Goal: Task Accomplishment & Management: Use online tool/utility

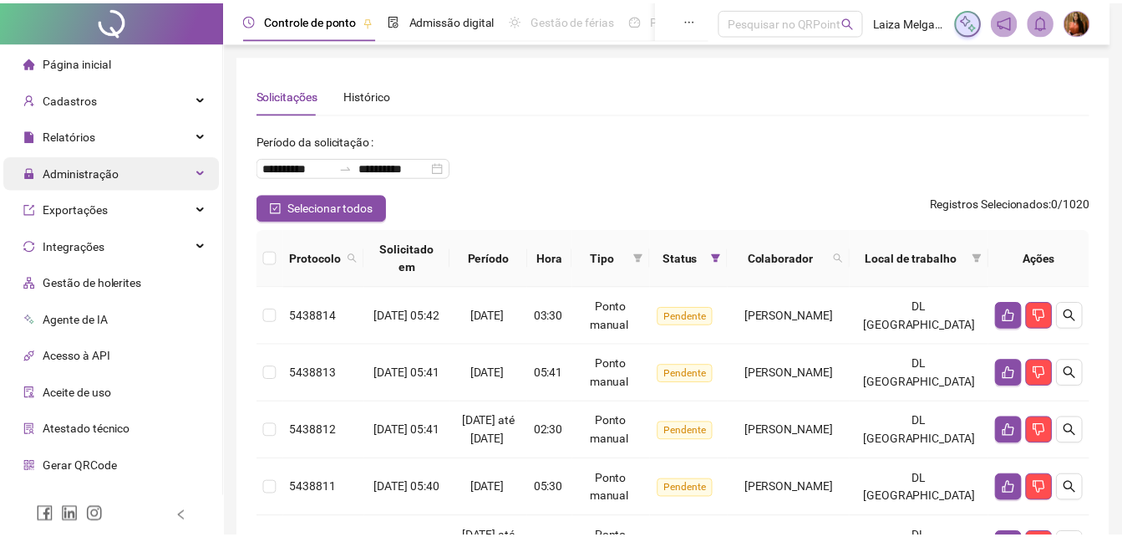
scroll to position [710, 0]
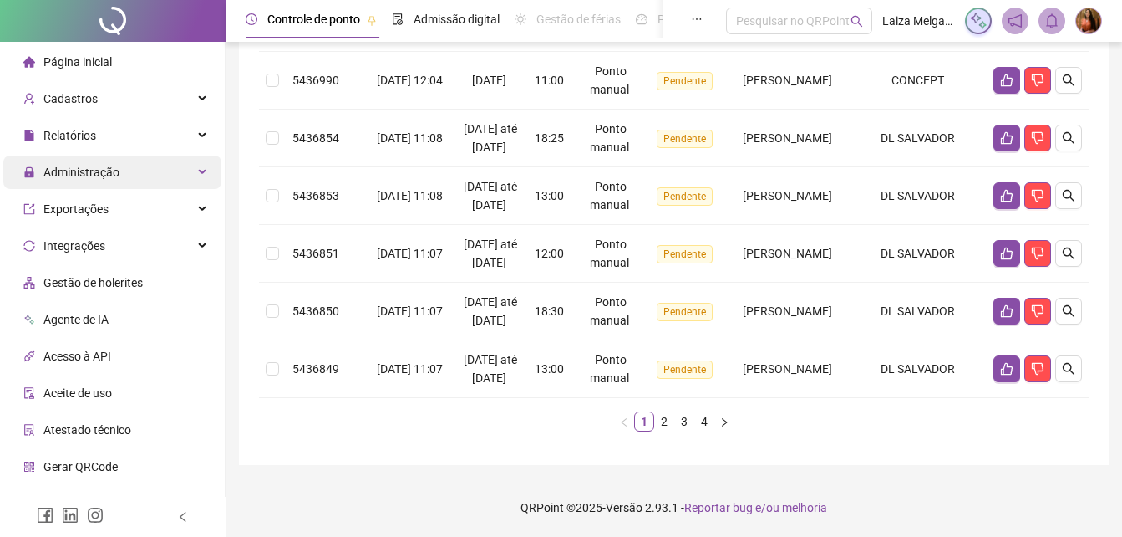
click at [74, 174] on span "Administração" at bounding box center [81, 171] width 76 height 13
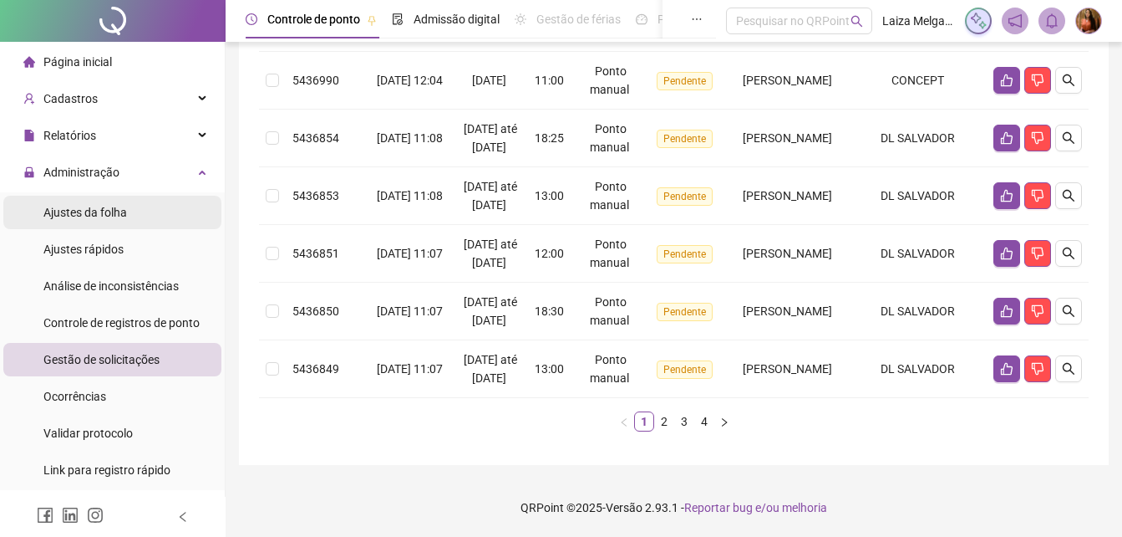
click at [88, 213] on span "Ajustes da folha" at bounding box center [85, 212] width 84 height 13
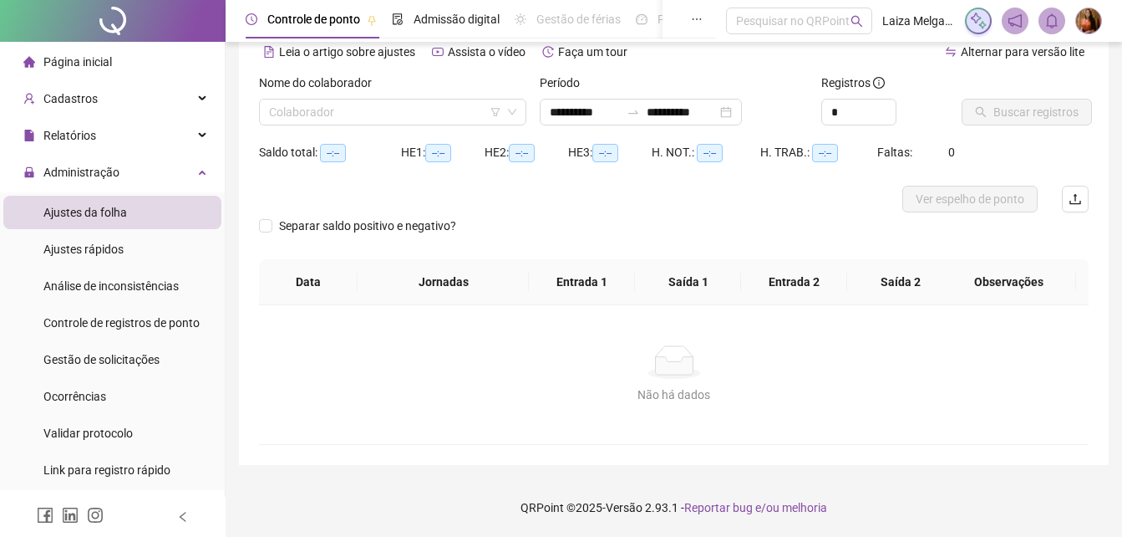
scroll to position [80, 0]
type input "**********"
click at [375, 103] on input "search" at bounding box center [385, 111] width 232 height 25
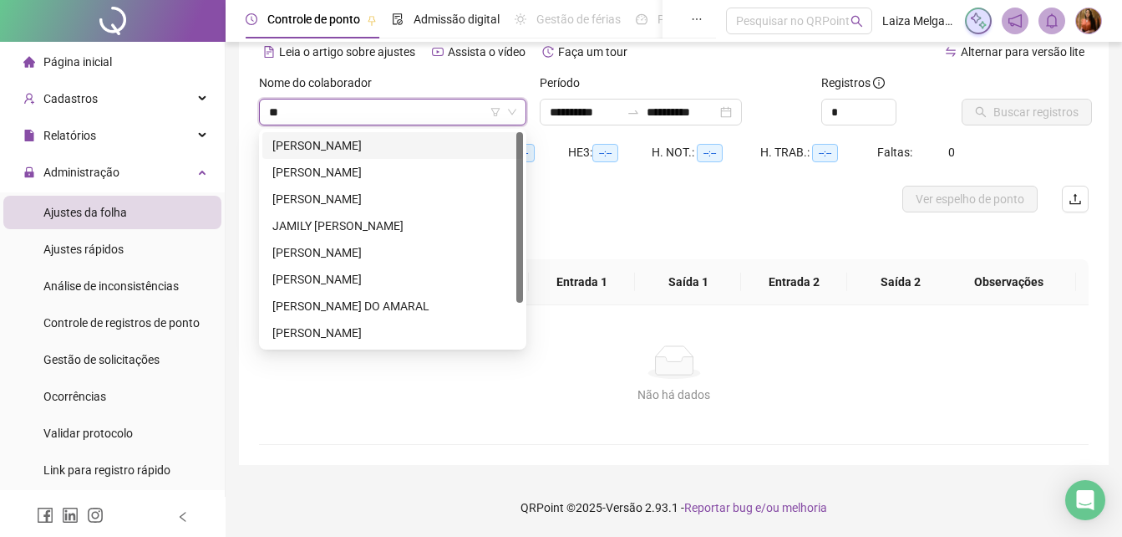
type input "***"
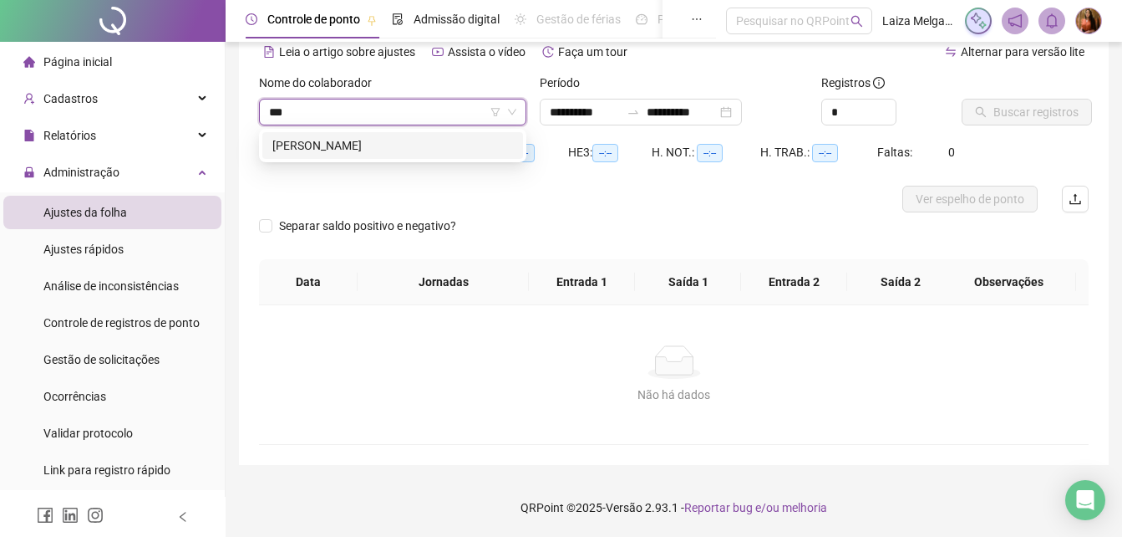
click at [377, 138] on div "[PERSON_NAME]" at bounding box center [392, 145] width 241 height 18
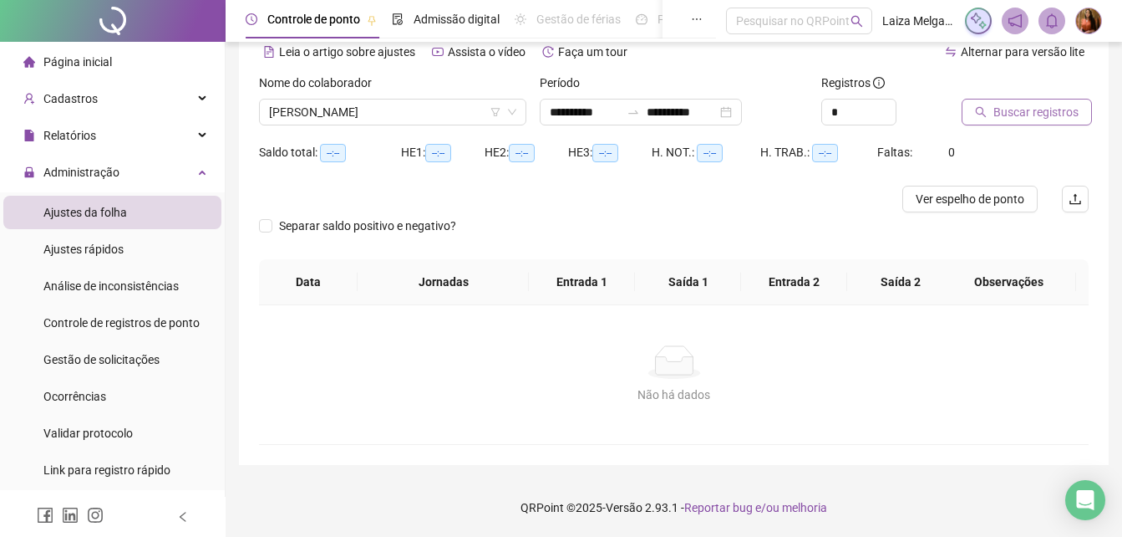
click at [1067, 116] on span "Buscar registros" at bounding box center [1036, 112] width 85 height 18
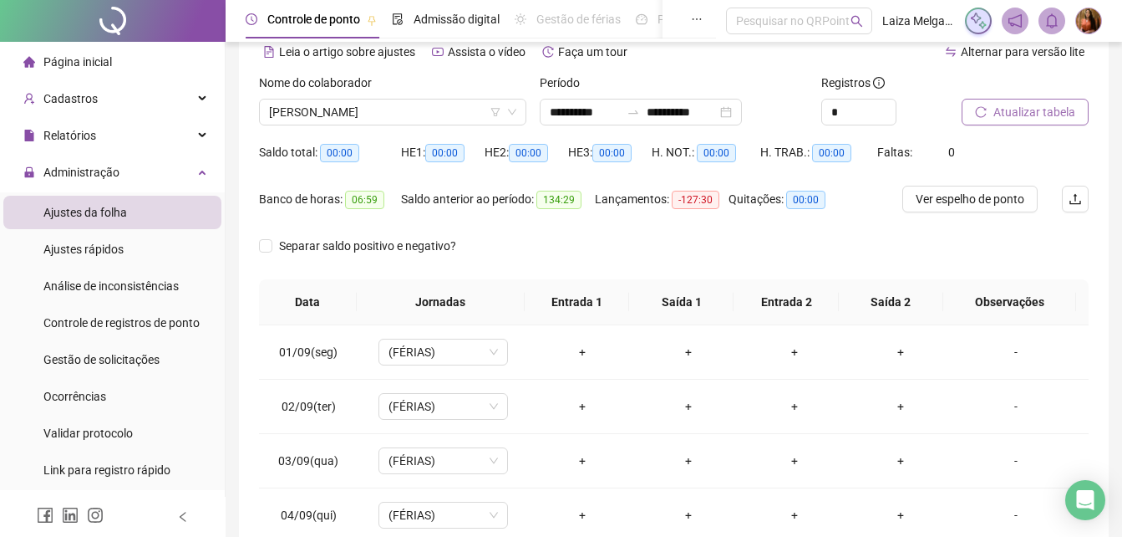
scroll to position [318, 0]
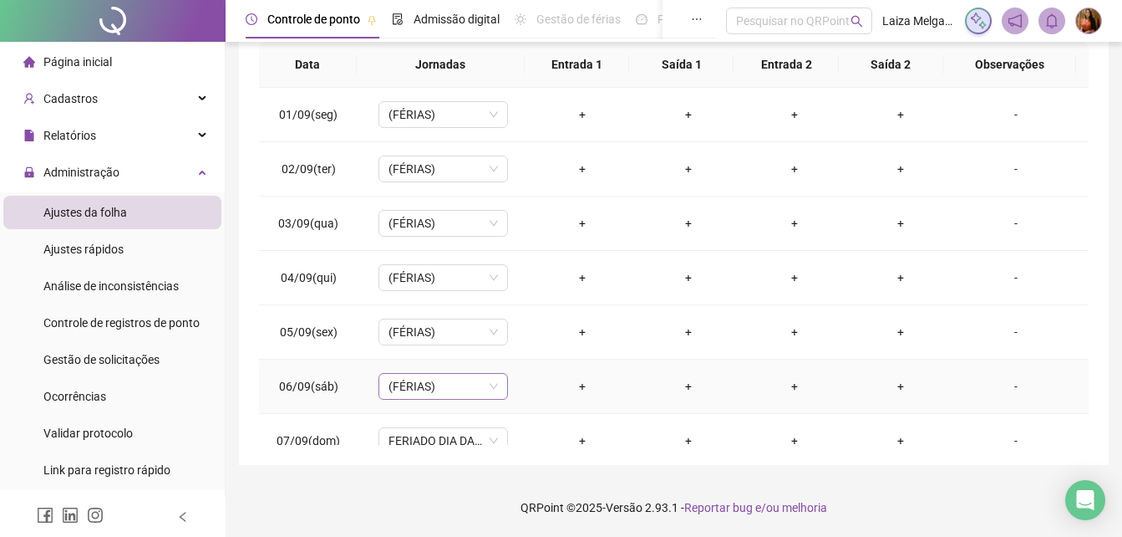
click at [486, 387] on span "(FÉRIAS)" at bounding box center [443, 386] width 109 height 25
click at [576, 385] on div "+" at bounding box center [581, 386] width 79 height 18
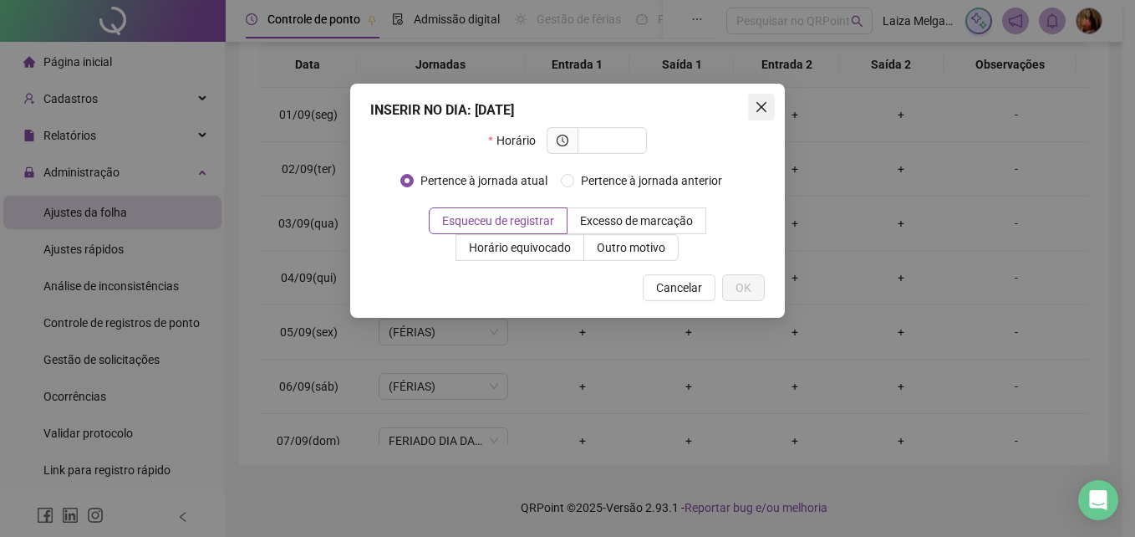
click at [761, 107] on icon "close" at bounding box center [761, 107] width 10 height 10
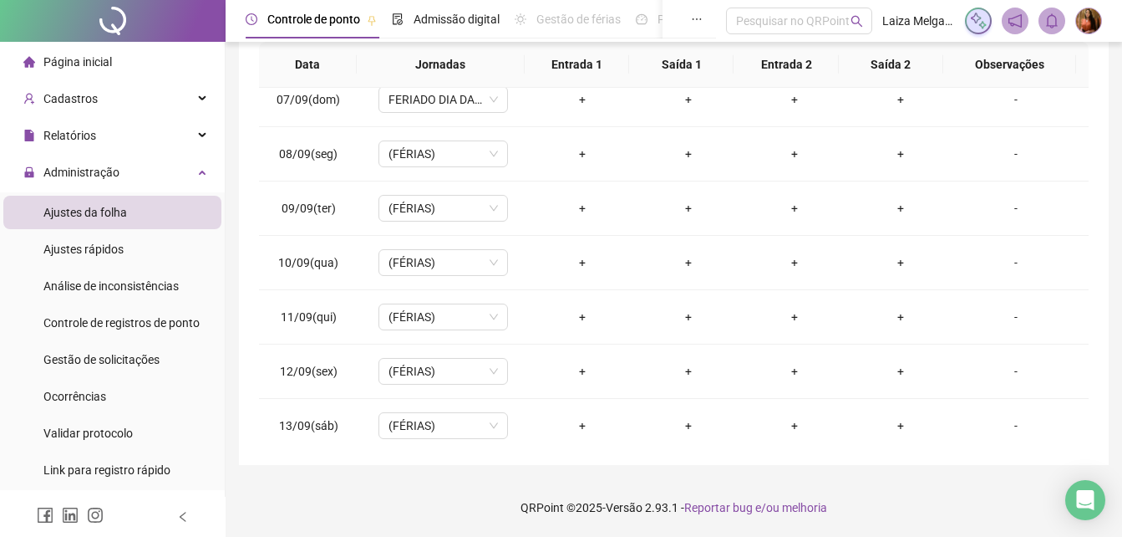
scroll to position [784, 0]
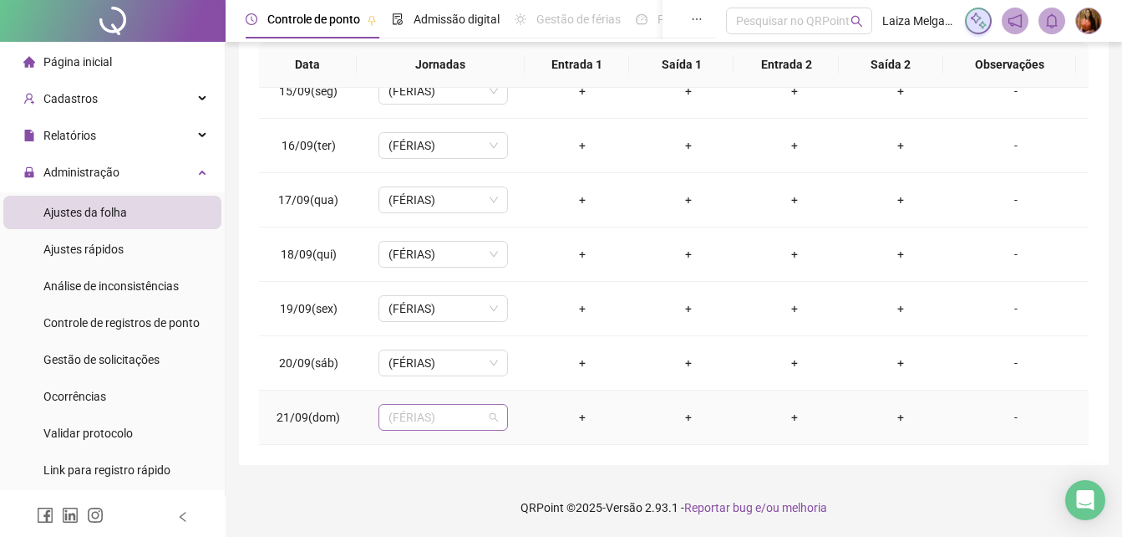
click at [489, 419] on span "(FÉRIAS)" at bounding box center [443, 417] width 109 height 25
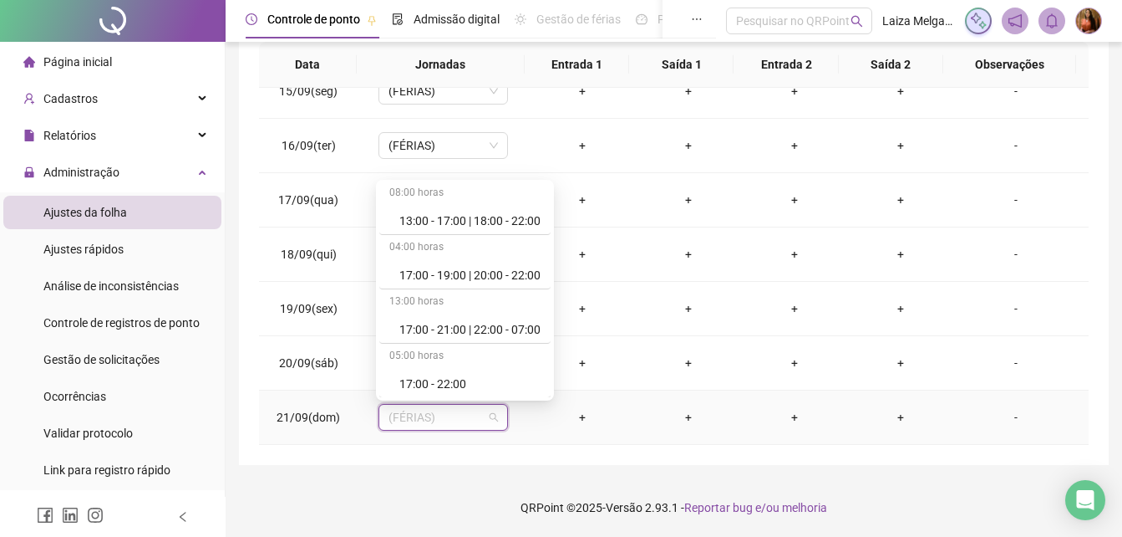
scroll to position [160, 0]
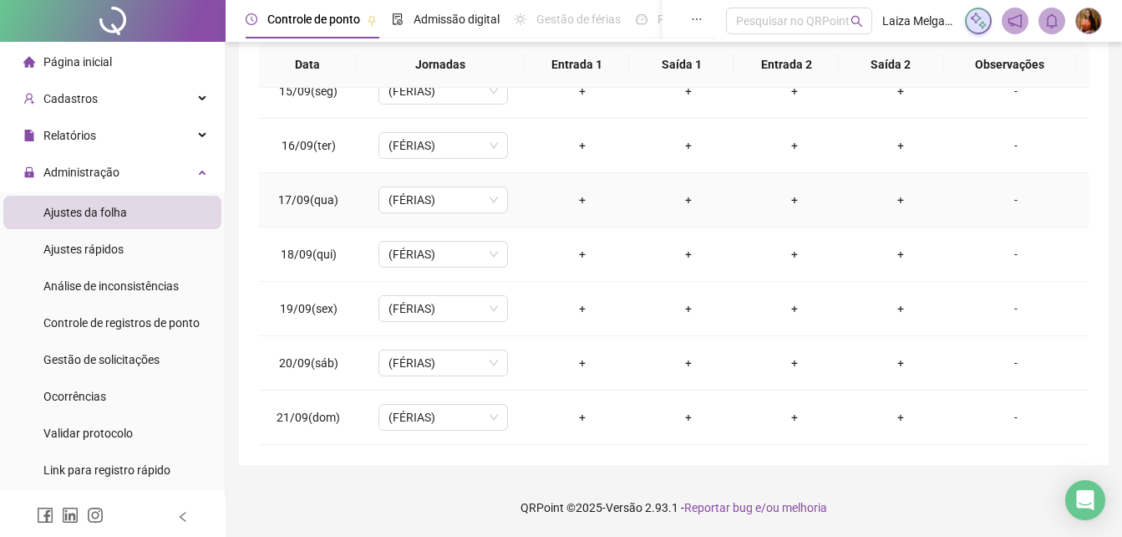
drag, startPoint x: 570, startPoint y: 215, endPoint x: 573, endPoint y: 173, distance: 41.9
click at [574, 173] on td "+" at bounding box center [582, 200] width 106 height 54
click at [84, 165] on span "Administração" at bounding box center [81, 171] width 76 height 13
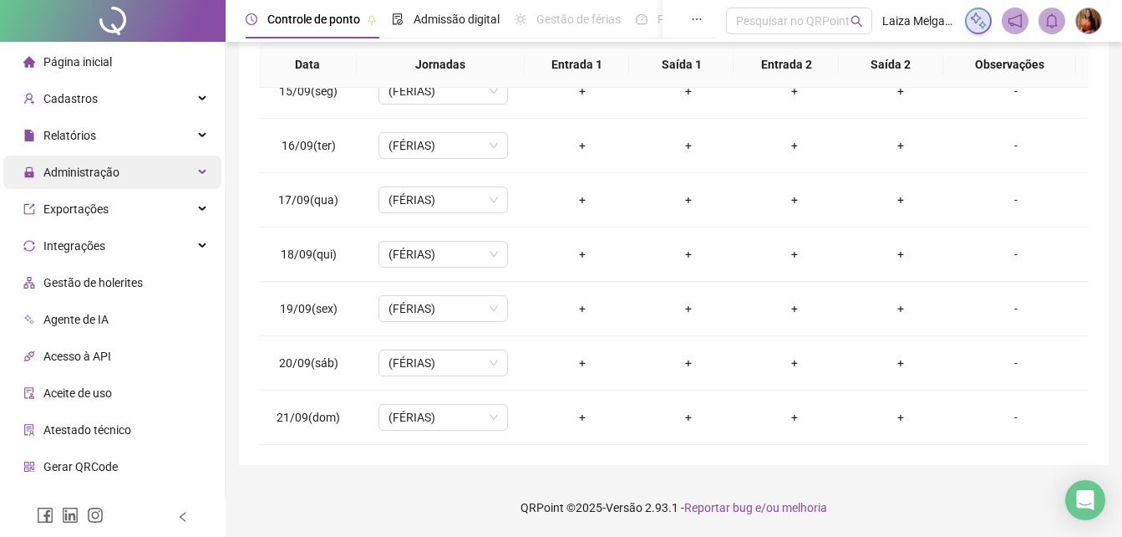
click at [77, 172] on span "Administração" at bounding box center [81, 171] width 76 height 13
